Goal: Navigation & Orientation: Go to known website

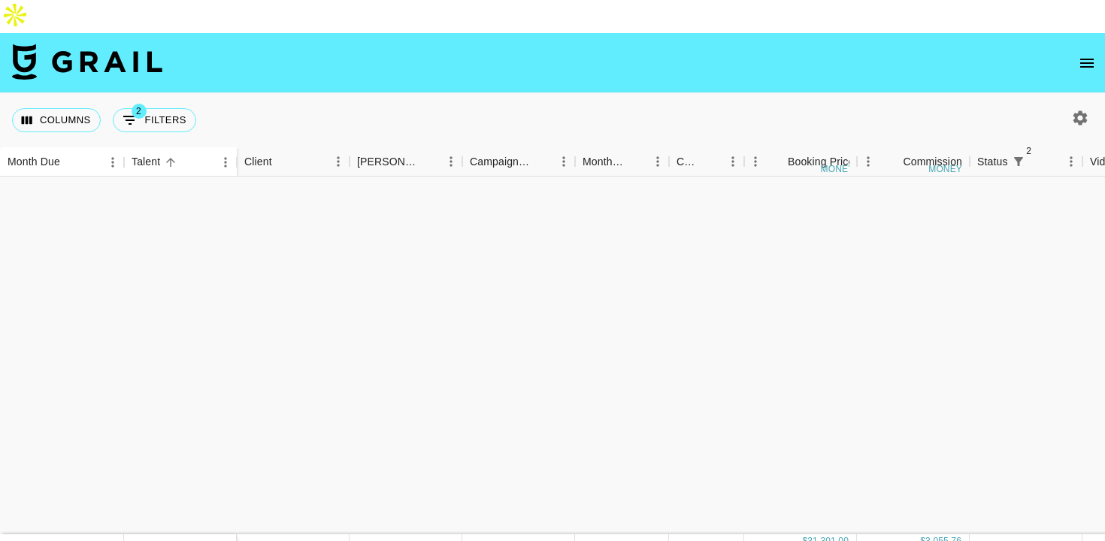
scroll to position [897, 0]
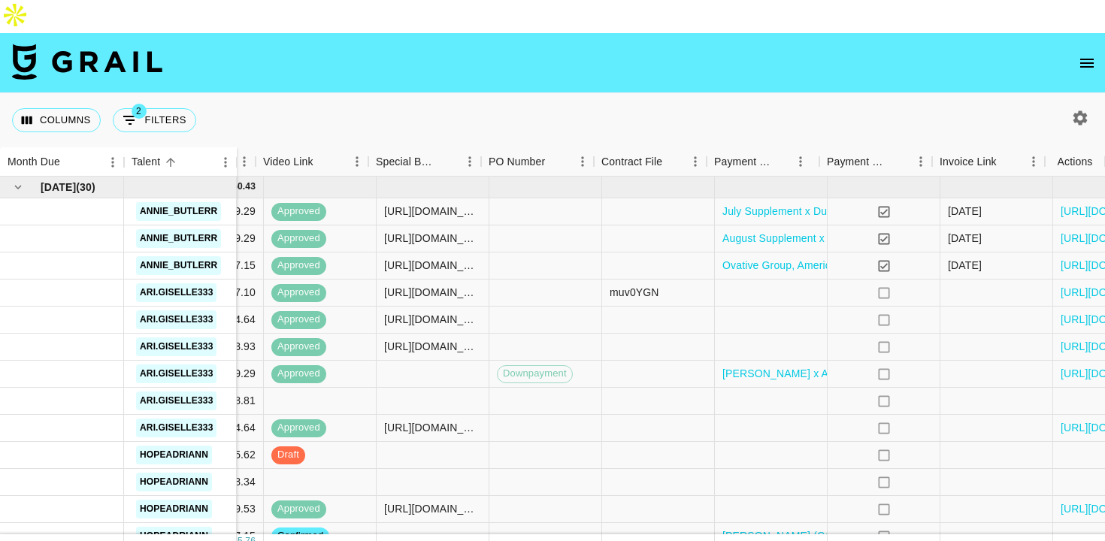
scroll to position [931, 827]
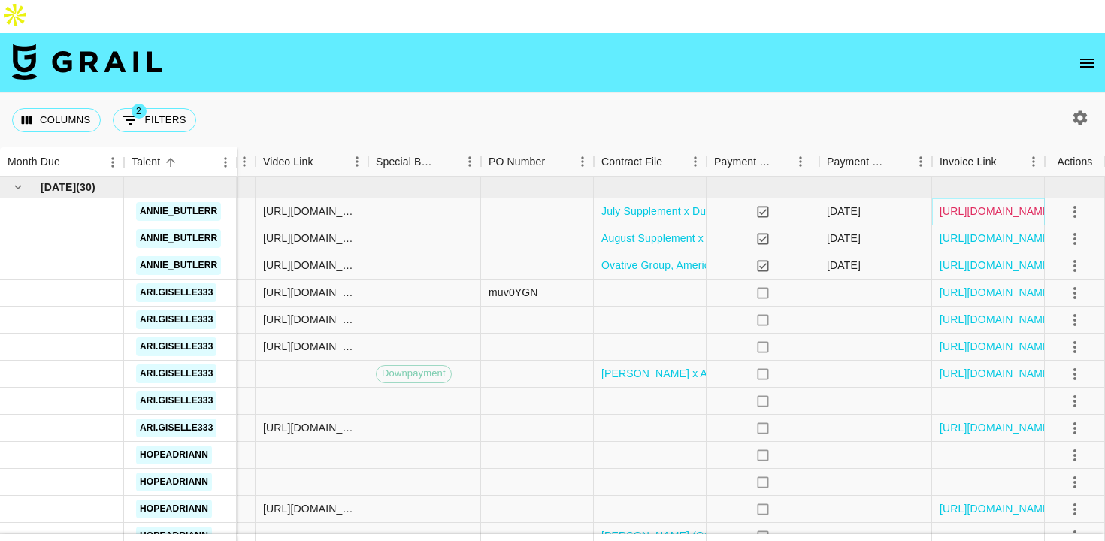
click at [1021, 204] on link "[URL][DOMAIN_NAME]" at bounding box center [995, 211] width 113 height 15
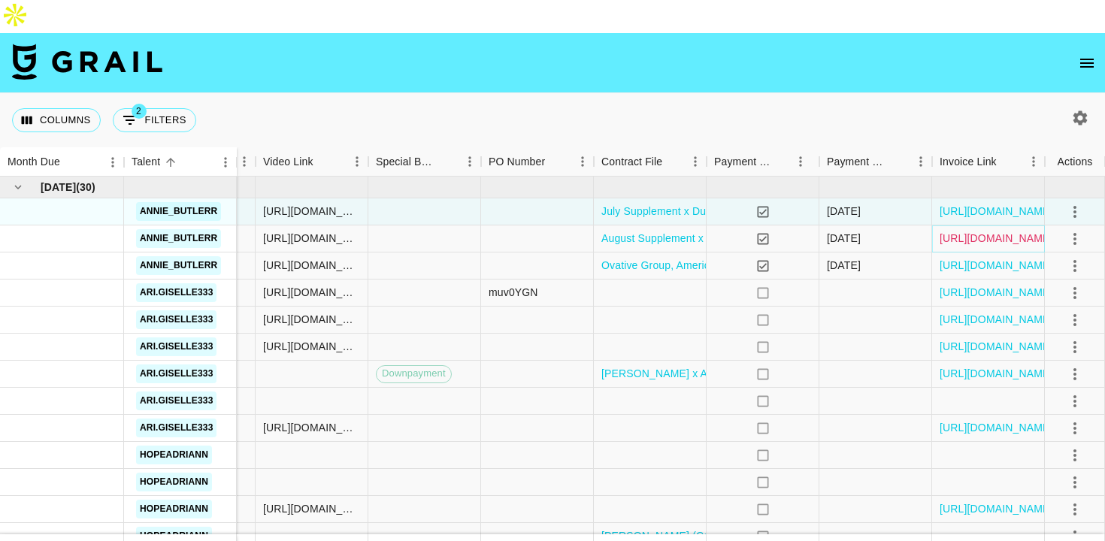
click at [1024, 231] on link "[URL][DOMAIN_NAME]" at bounding box center [995, 238] width 113 height 15
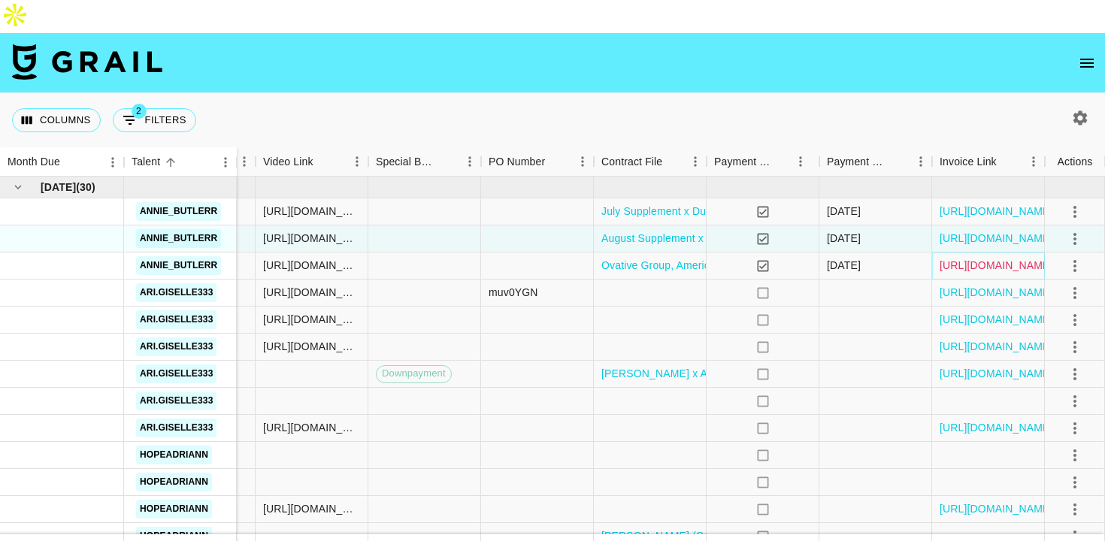
click at [951, 258] on link "[URL][DOMAIN_NAME]" at bounding box center [995, 265] width 113 height 15
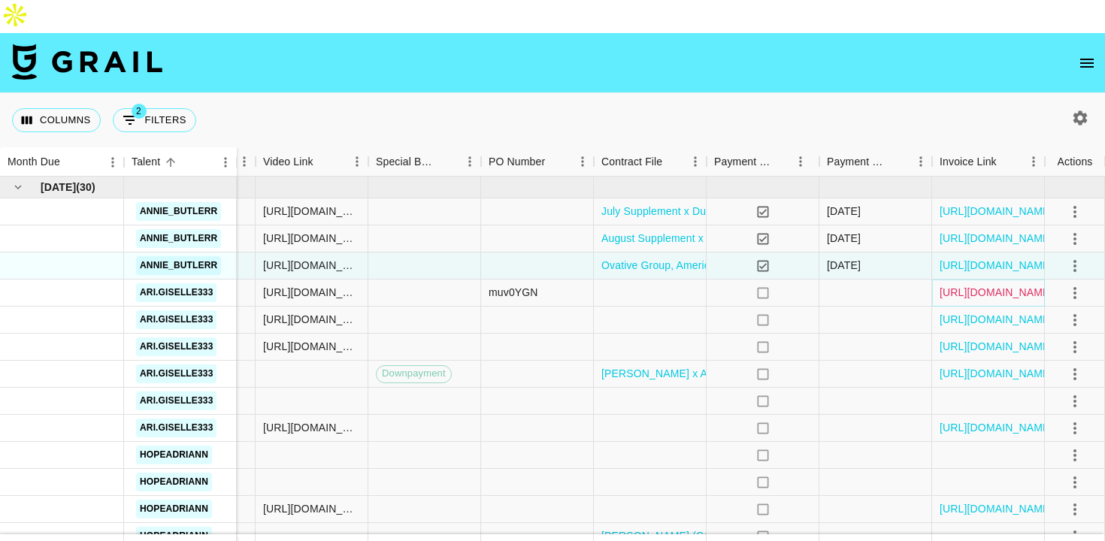
click at [987, 285] on link "[URL][DOMAIN_NAME]" at bounding box center [995, 292] width 113 height 15
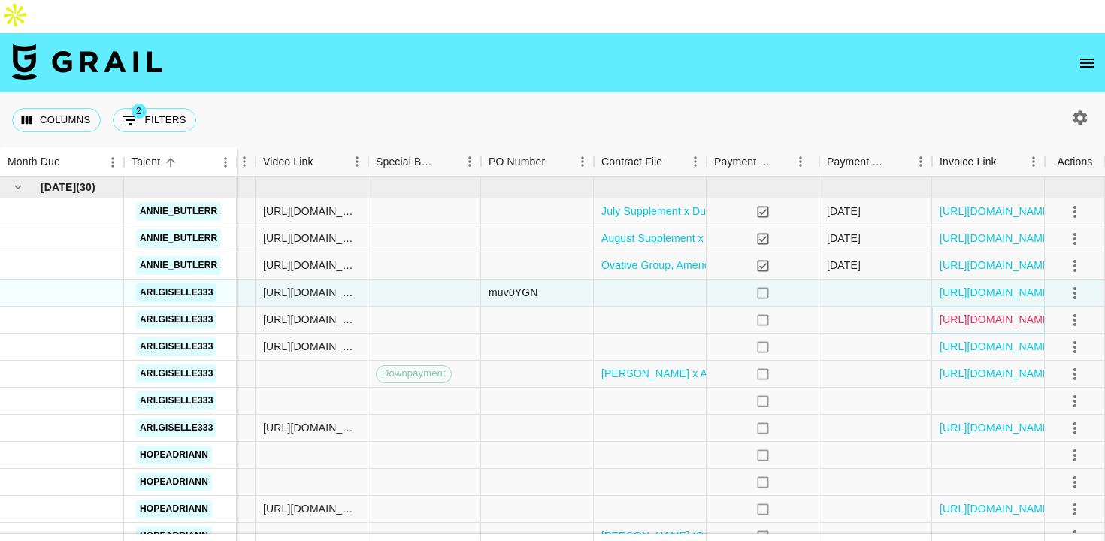
click at [981, 312] on link "[URL][DOMAIN_NAME]" at bounding box center [995, 319] width 113 height 15
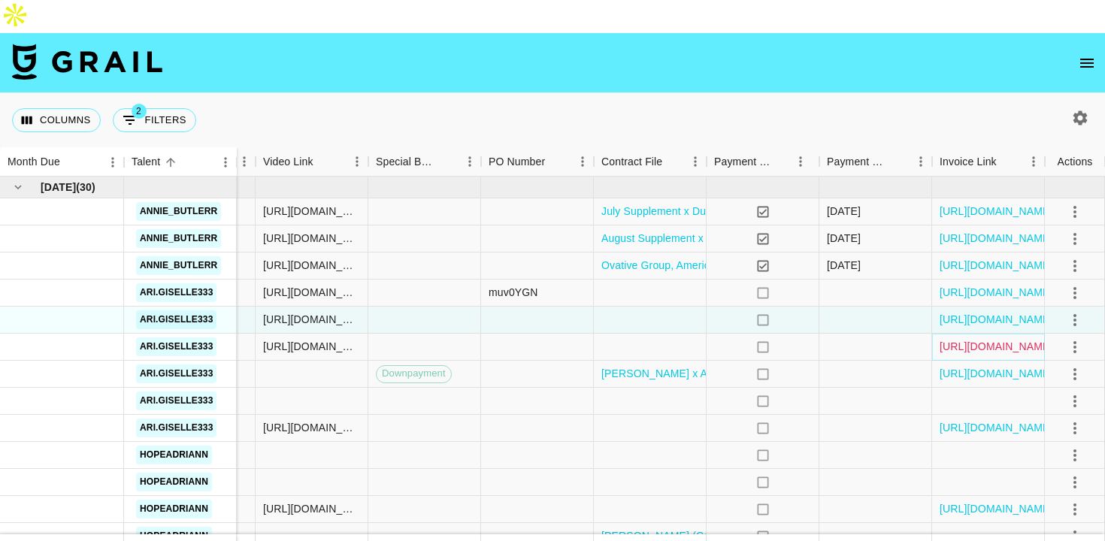
click at [965, 339] on link "[URL][DOMAIN_NAME]" at bounding box center [995, 346] width 113 height 15
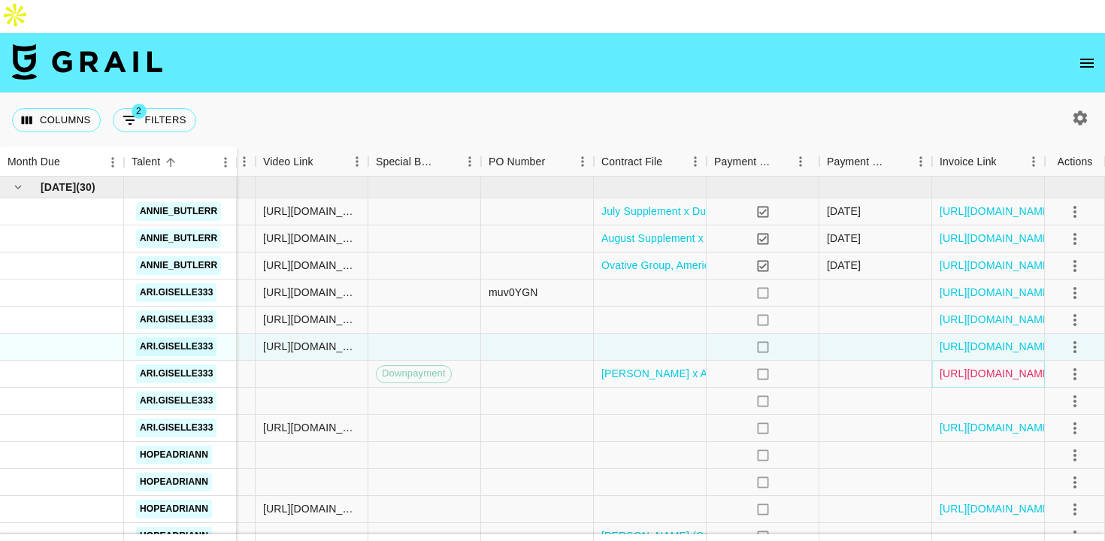
click at [967, 366] on link "[URL][DOMAIN_NAME]" at bounding box center [995, 373] width 113 height 15
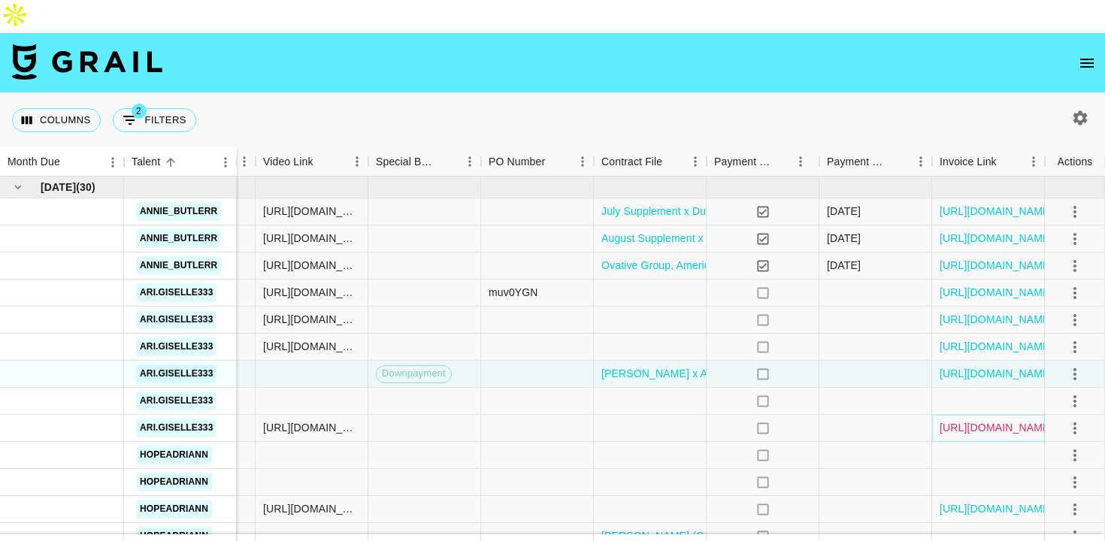
click at [996, 420] on link "[URL][DOMAIN_NAME]" at bounding box center [995, 427] width 113 height 15
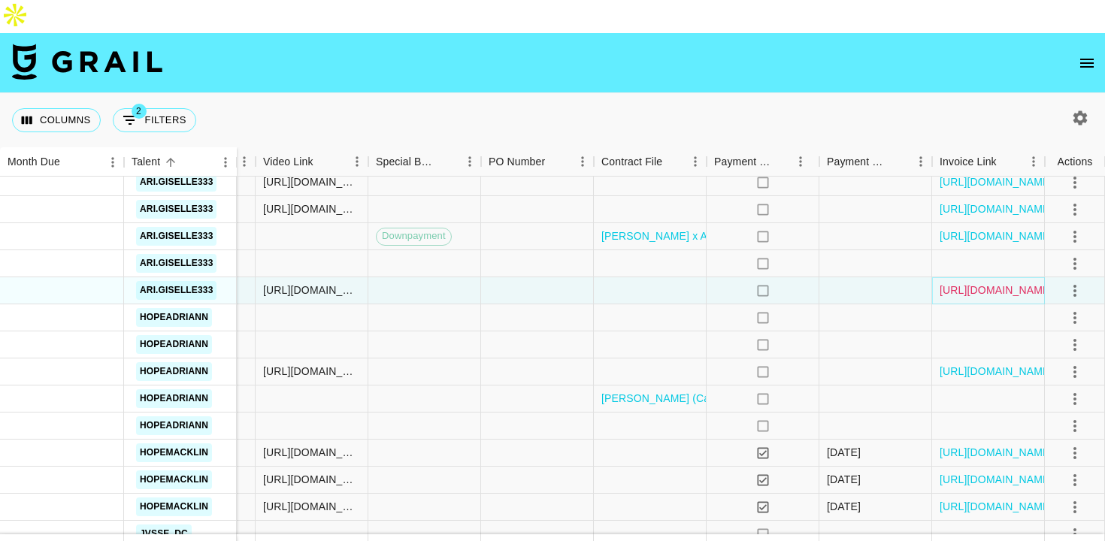
scroll to position [1069, 827]
click at [988, 363] on link "[URL][DOMAIN_NAME]" at bounding box center [995, 370] width 113 height 15
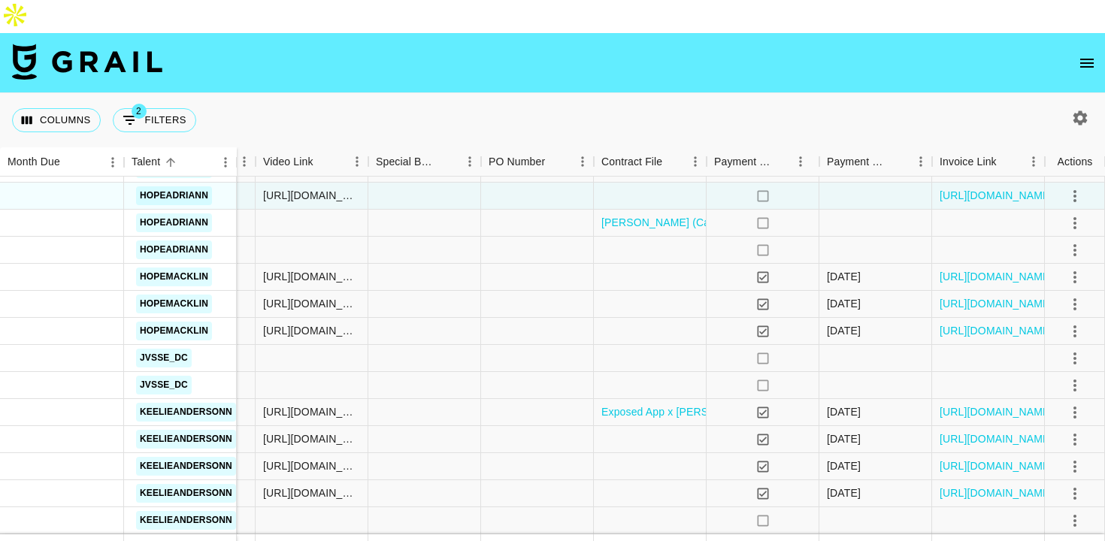
scroll to position [1241, 827]
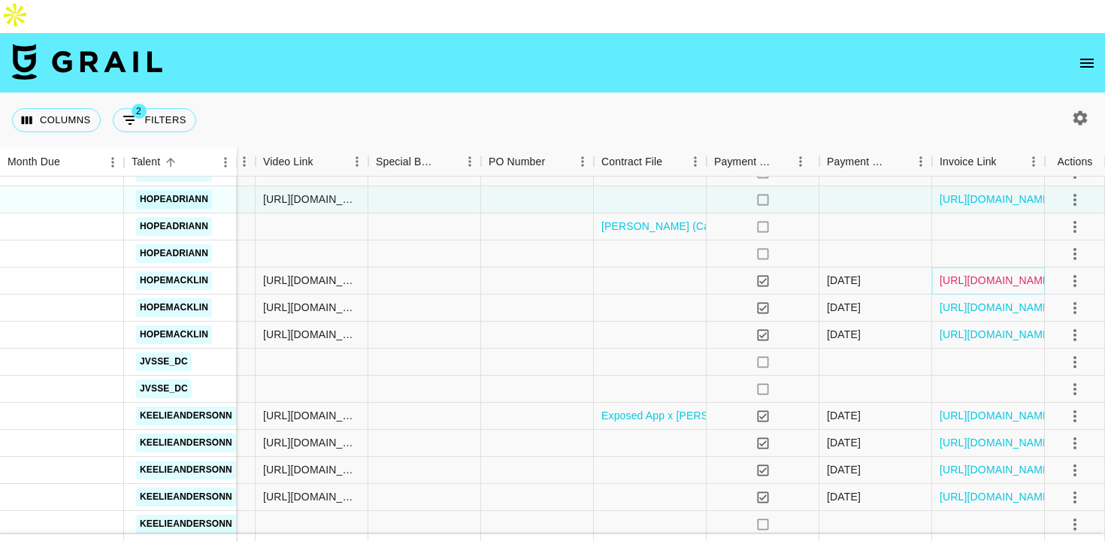
click at [1000, 273] on link "[URL][DOMAIN_NAME]" at bounding box center [995, 280] width 113 height 15
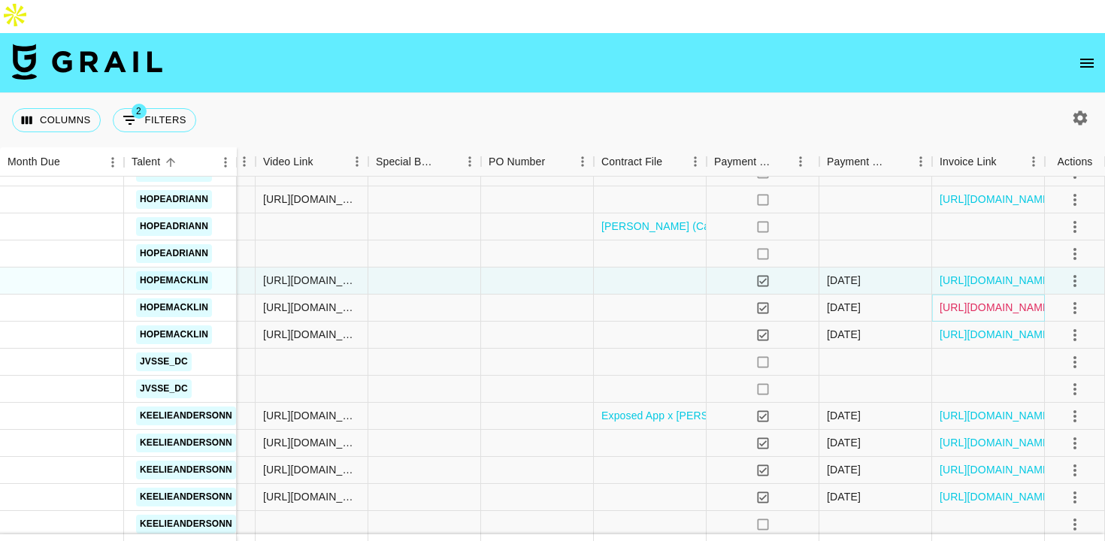
click at [996, 300] on link "[URL][DOMAIN_NAME]" at bounding box center [995, 307] width 113 height 15
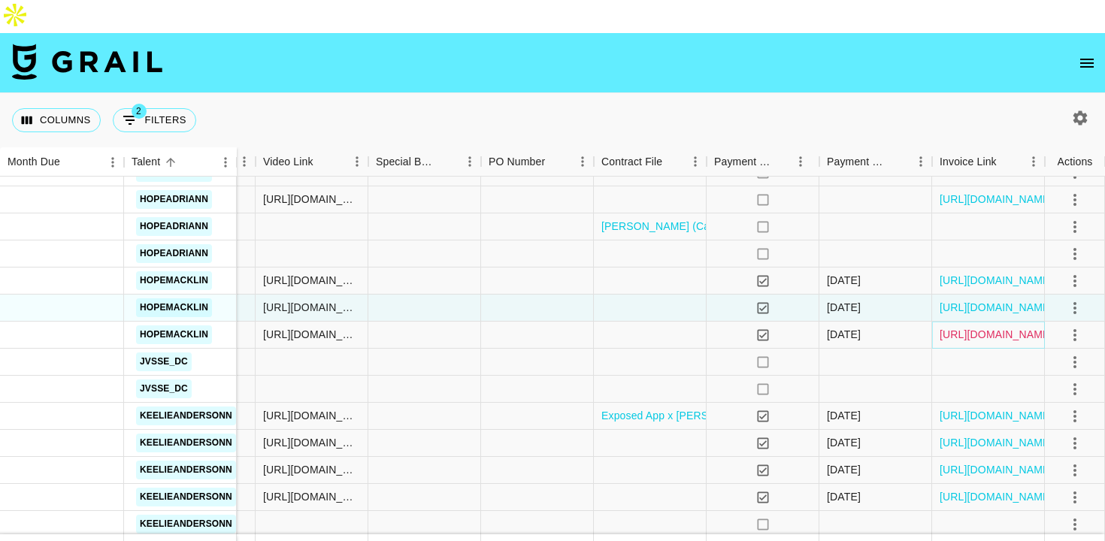
click at [995, 327] on link "[URL][DOMAIN_NAME]" at bounding box center [995, 334] width 113 height 15
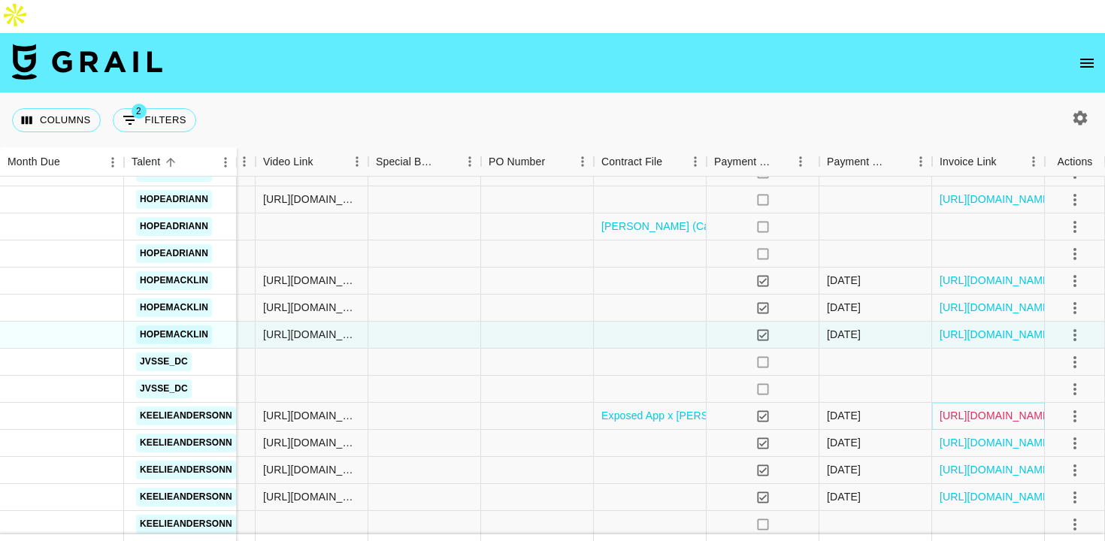
click at [975, 408] on link "[URL][DOMAIN_NAME]" at bounding box center [995, 415] width 113 height 15
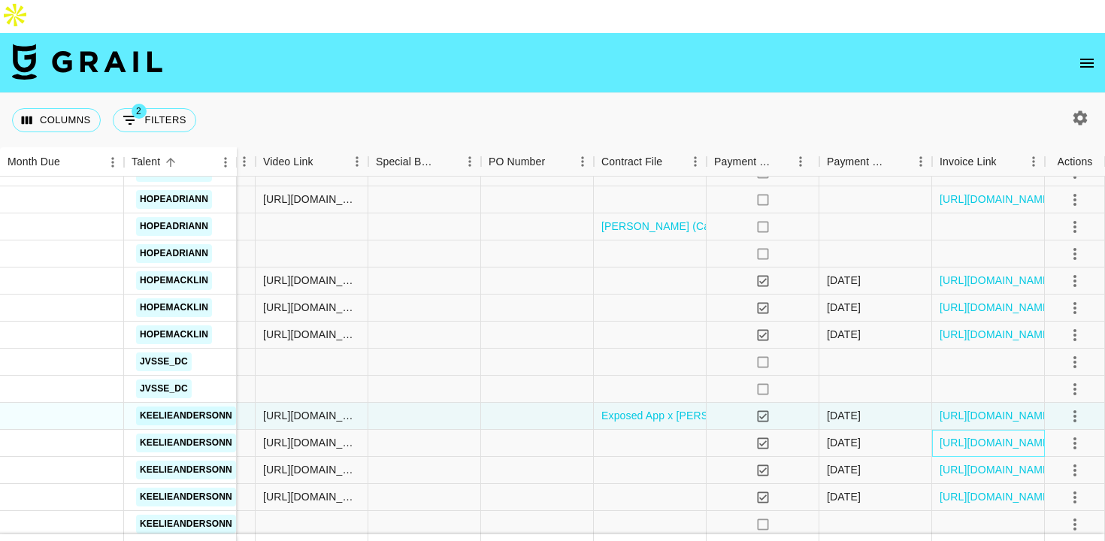
click at [978, 430] on div "[URL][DOMAIN_NAME]" at bounding box center [988, 443] width 113 height 27
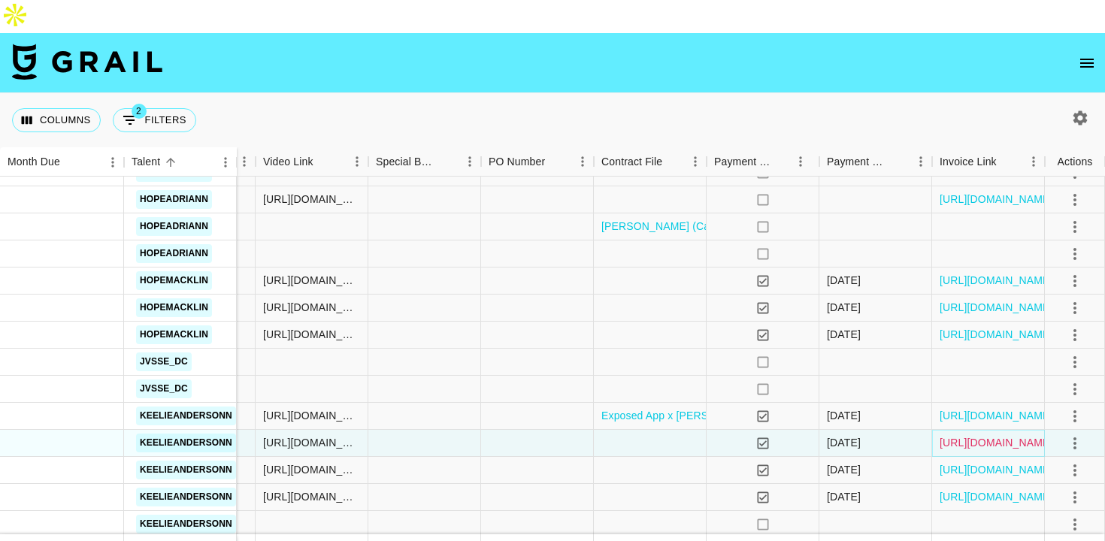
click at [978, 435] on link "[URL][DOMAIN_NAME]" at bounding box center [995, 442] width 113 height 15
click at [966, 462] on link "[URL][DOMAIN_NAME]" at bounding box center [995, 469] width 113 height 15
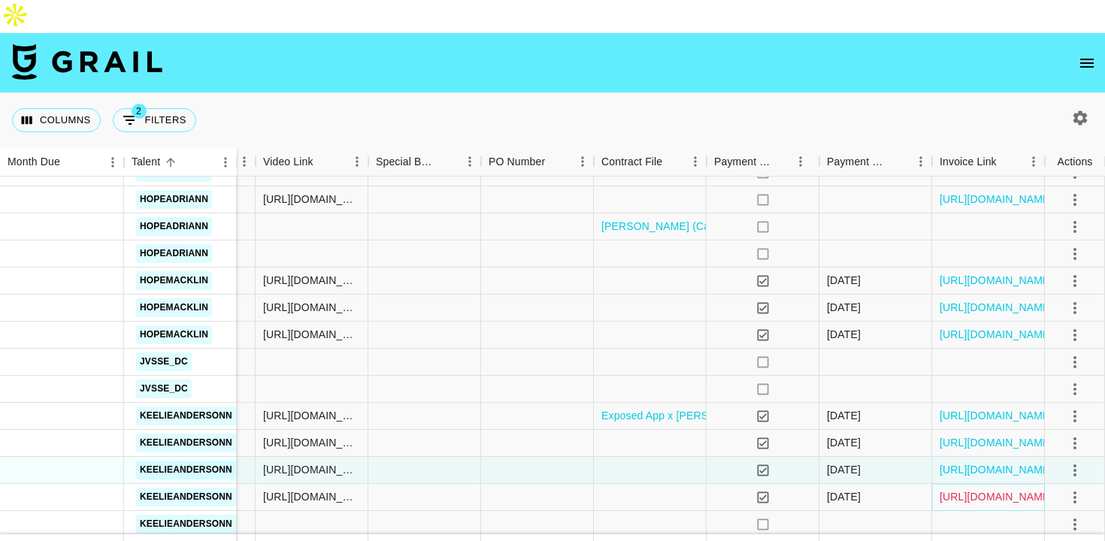
click at [941, 489] on link "[URL][DOMAIN_NAME]" at bounding box center [995, 496] width 113 height 15
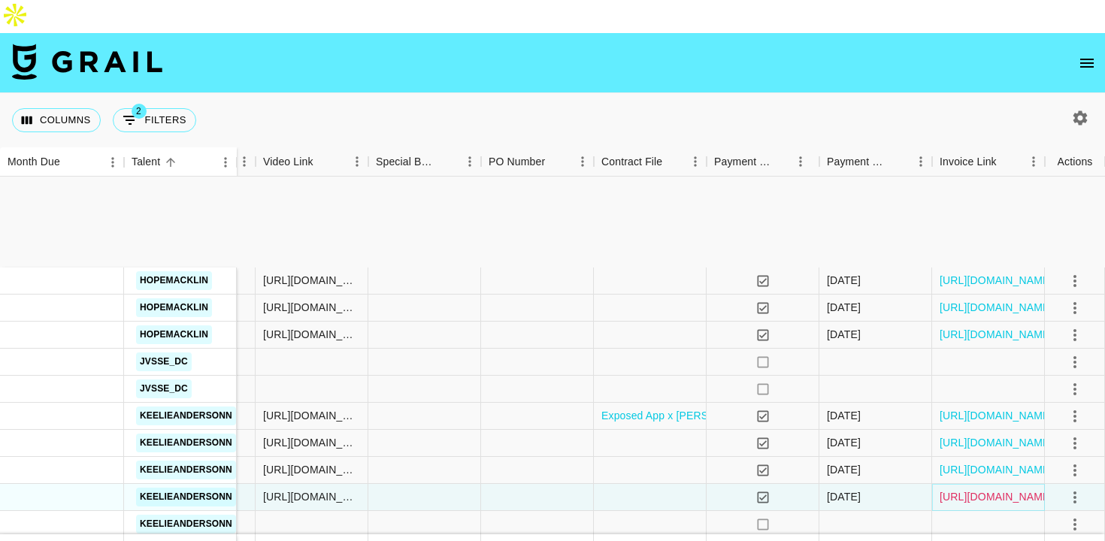
scroll to position [1447, 827]
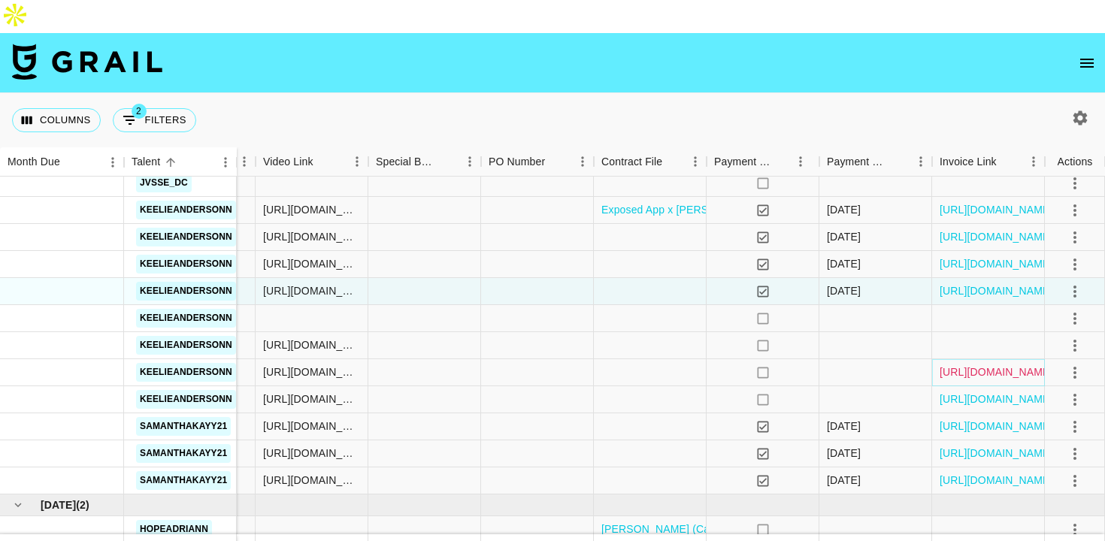
click at [987, 364] on link "[URL][DOMAIN_NAME]" at bounding box center [995, 371] width 113 height 15
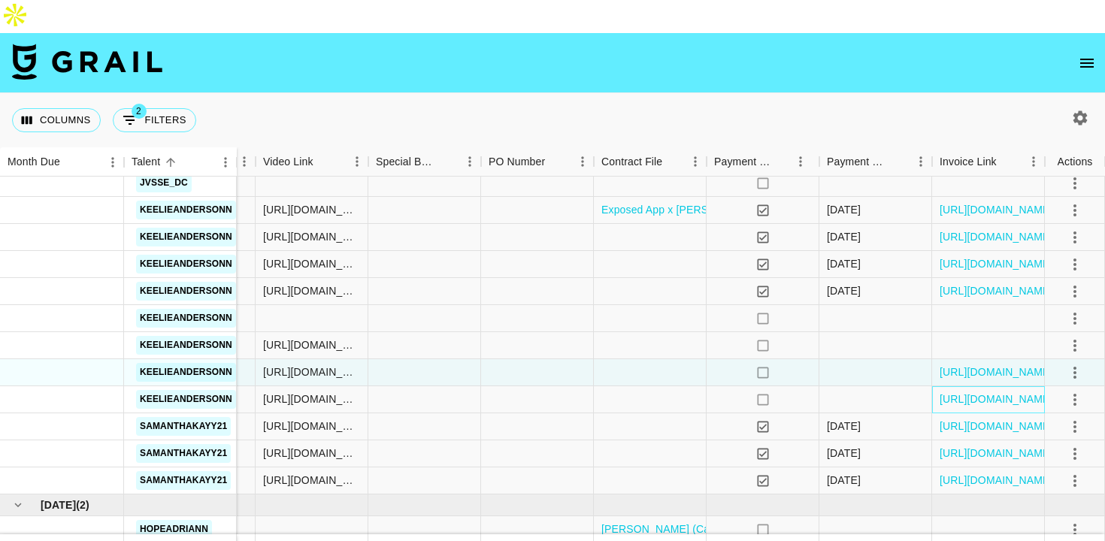
click at [966, 386] on div "[URL][DOMAIN_NAME]" at bounding box center [988, 399] width 113 height 27
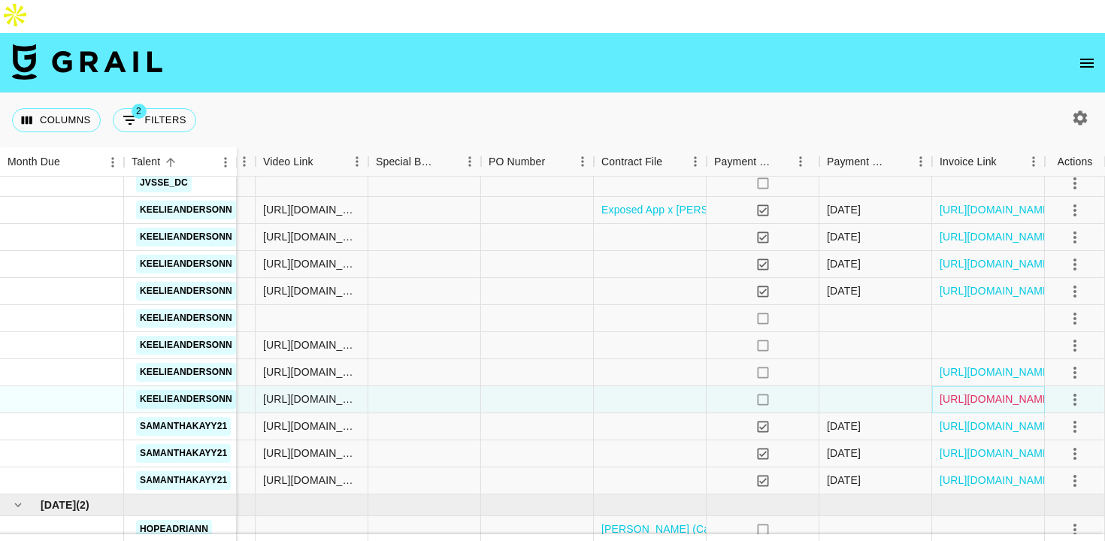
click at [966, 392] on link "[URL][DOMAIN_NAME]" at bounding box center [995, 399] width 113 height 15
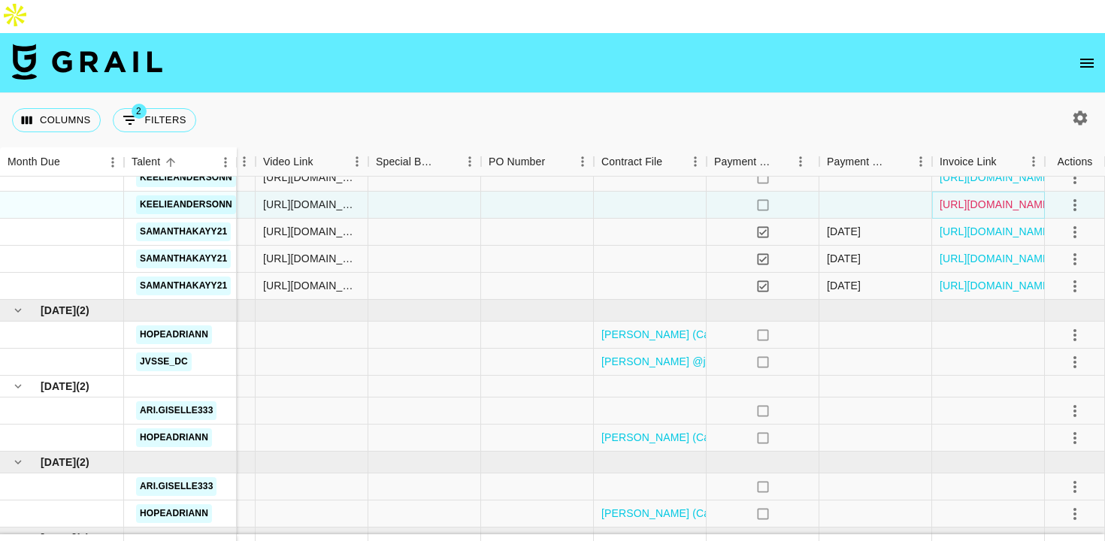
scroll to position [1643, 827]
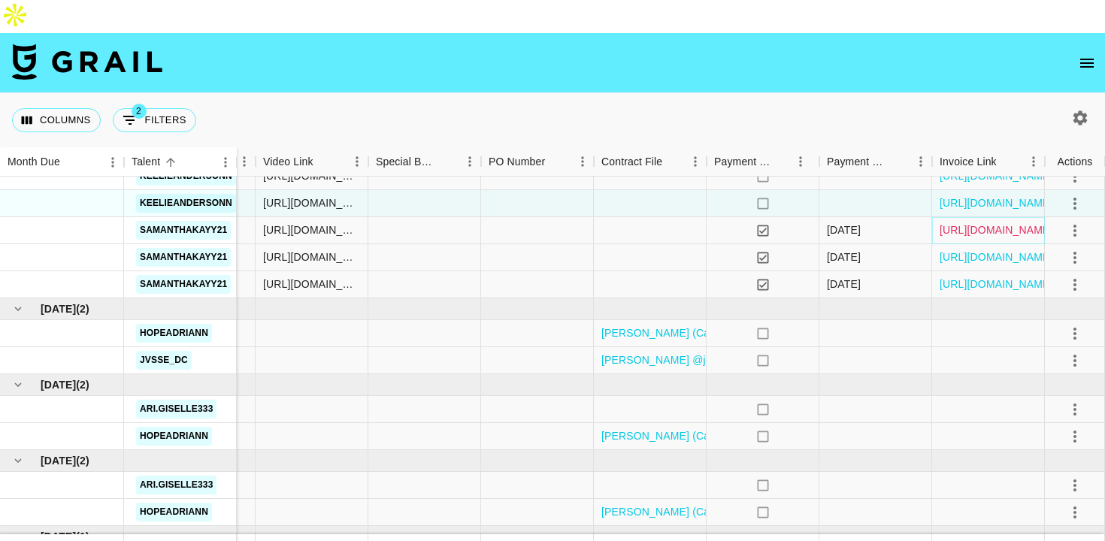
click at [969, 222] on link "[URL][DOMAIN_NAME]" at bounding box center [995, 229] width 113 height 15
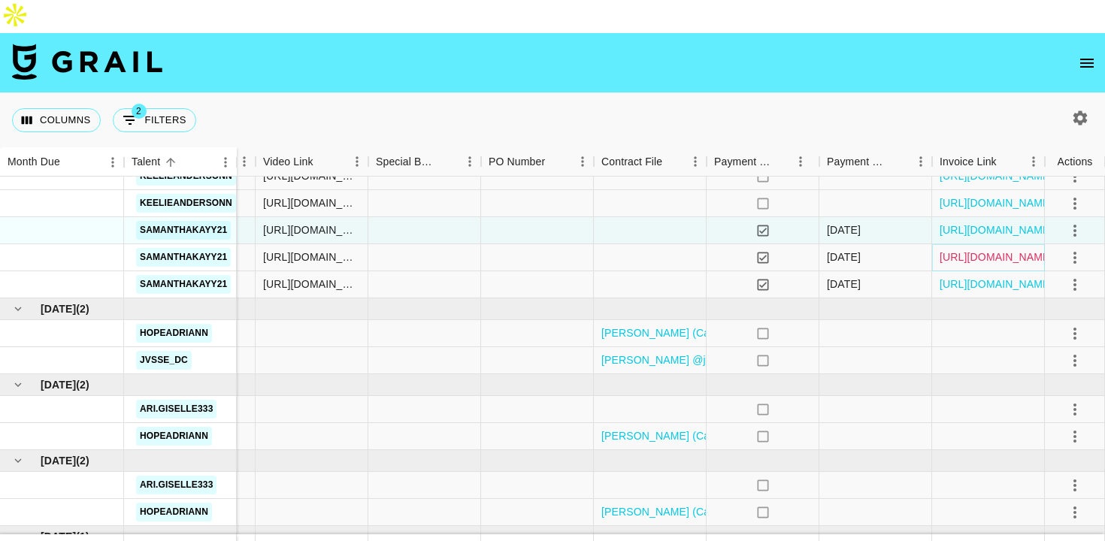
click at [988, 249] on link "[URL][DOMAIN_NAME]" at bounding box center [995, 256] width 113 height 15
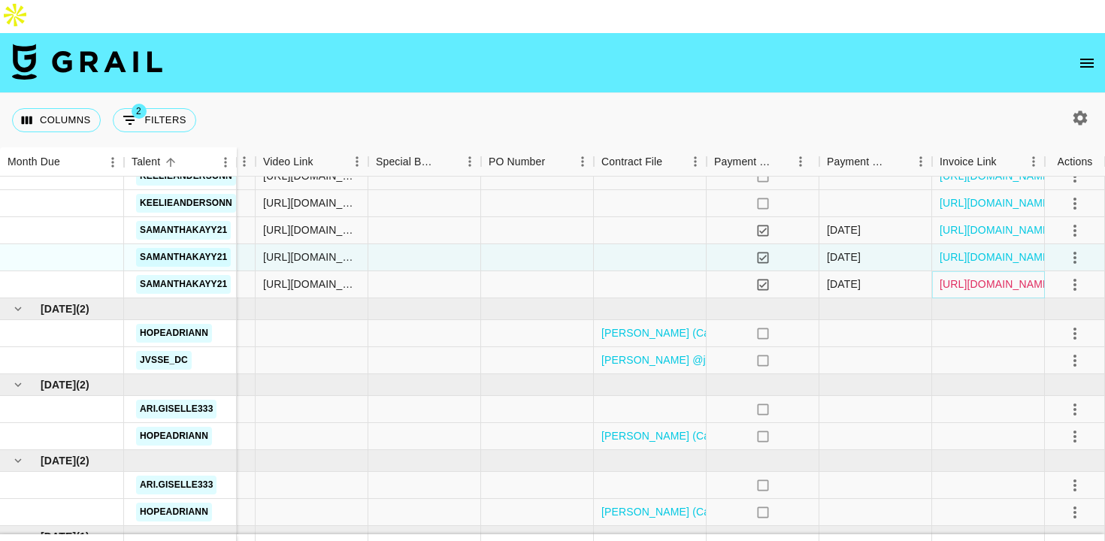
click at [995, 277] on link "[URL][DOMAIN_NAME]" at bounding box center [995, 284] width 113 height 15
